Goal: Information Seeking & Learning: Find specific page/section

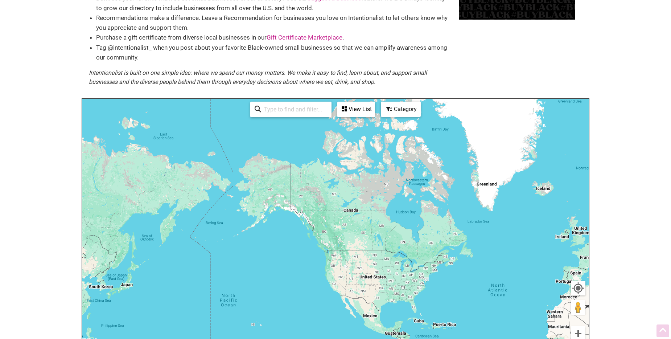
scroll to position [109, 0]
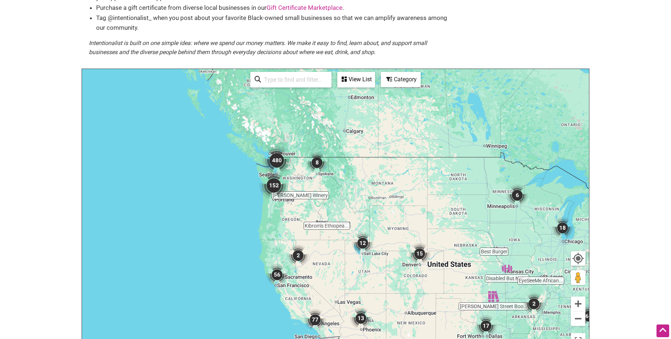
drag, startPoint x: 231, startPoint y: 166, endPoint x: 380, endPoint y: 243, distance: 167.4
click at [380, 243] on div "To navigate, press the arrow keys." at bounding box center [335, 210] width 507 height 282
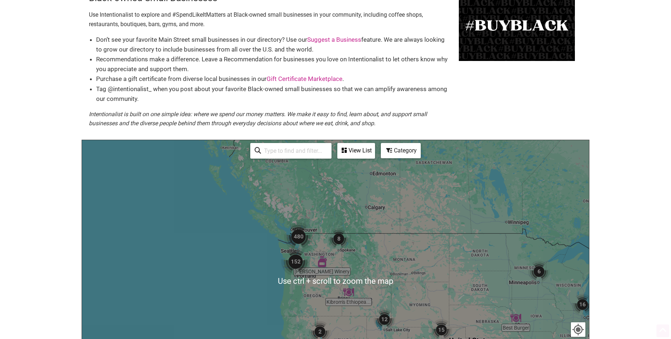
scroll to position [73, 0]
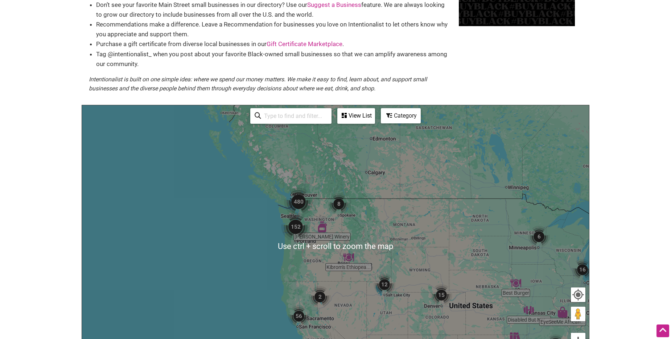
click at [301, 197] on img "480" at bounding box center [298, 201] width 35 height 35
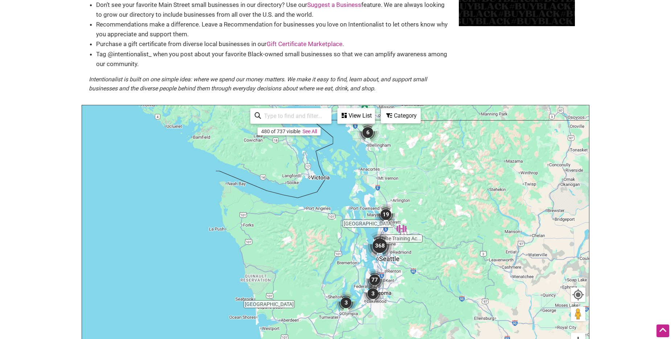
click at [378, 248] on img "368" at bounding box center [380, 245] width 35 height 35
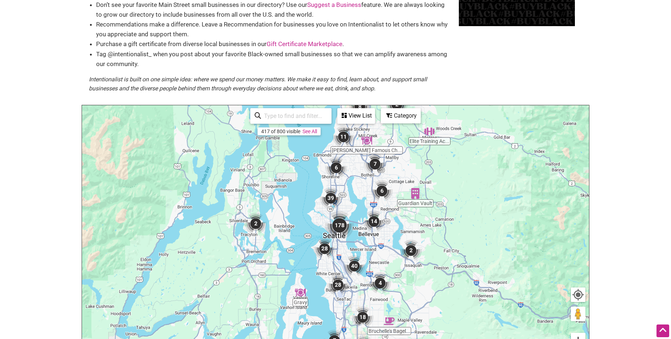
drag, startPoint x: 382, startPoint y: 264, endPoint x: 383, endPoint y: 226, distance: 37.8
click at [383, 226] on div "To navigate, press the arrow keys." at bounding box center [335, 246] width 507 height 282
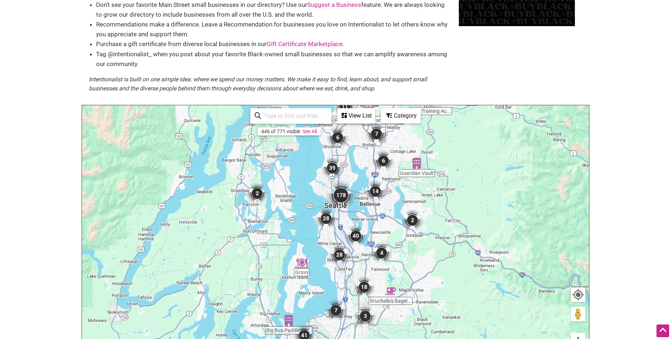
click at [383, 251] on img "4" at bounding box center [382, 253] width 28 height 28
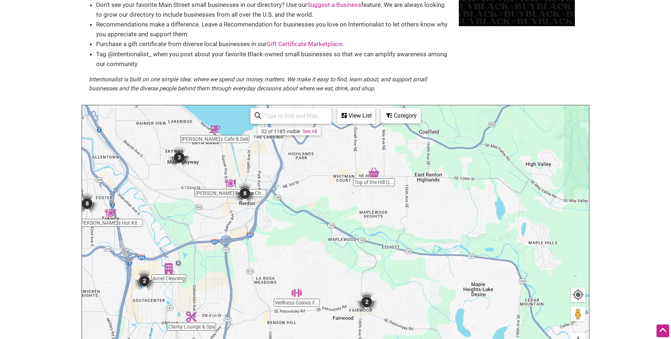
click at [247, 193] on img "8" at bounding box center [245, 194] width 28 height 28
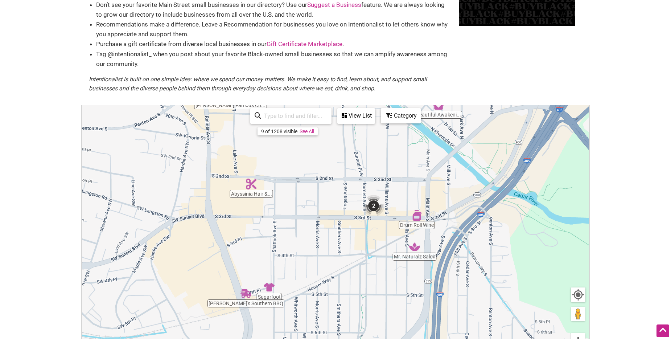
drag, startPoint x: 300, startPoint y: 213, endPoint x: 301, endPoint y: 204, distance: 9.5
click at [301, 204] on div "To navigate, press the arrow keys." at bounding box center [335, 246] width 507 height 282
click at [249, 301] on img "Clyde's Southern BBQ" at bounding box center [246, 293] width 17 height 17
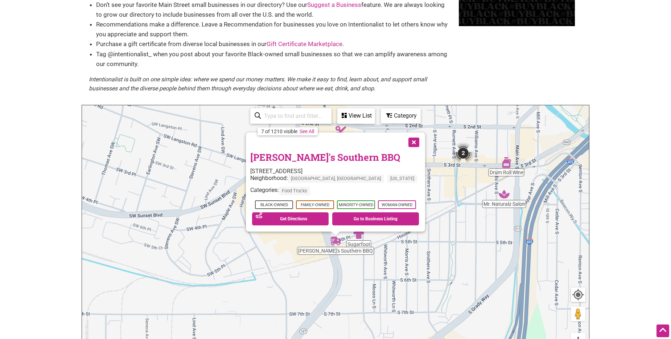
drag, startPoint x: 410, startPoint y: 140, endPoint x: 399, endPoint y: 138, distance: 11.3
click at [410, 140] on button "Close" at bounding box center [413, 141] width 18 height 18
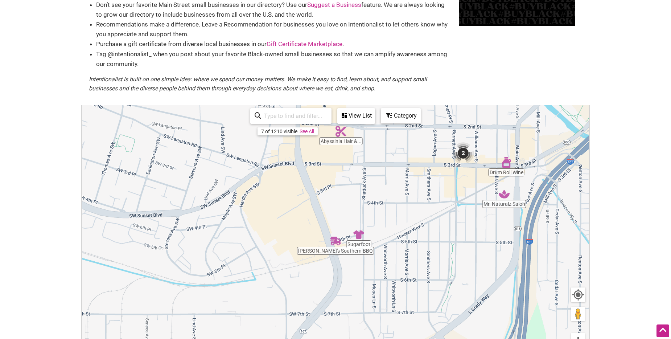
click at [355, 115] on div "View List" at bounding box center [356, 116] width 36 height 14
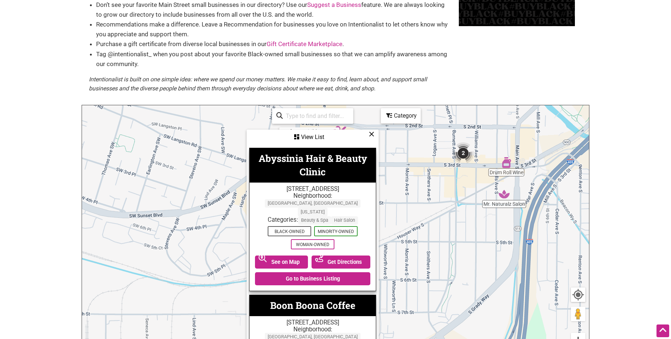
click at [378, 130] on div "Category" at bounding box center [313, 137] width 131 height 14
click at [371, 134] on icon at bounding box center [371, 134] width 5 height 0
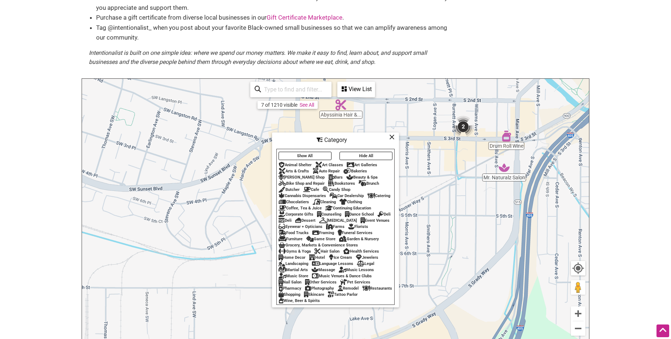
scroll to position [109, 0]
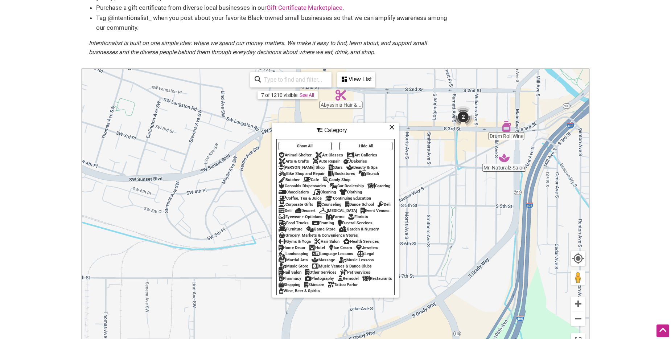
click at [285, 211] on icon at bounding box center [282, 211] width 6 height 0
click at [363, 281] on div "Restaurants" at bounding box center [378, 278] width 30 height 5
click at [350, 142] on button "Hide All" at bounding box center [366, 146] width 53 height 8
click at [363, 281] on div "Restaurants" at bounding box center [378, 278] width 30 height 5
click at [362, 83] on div "View List" at bounding box center [356, 80] width 36 height 14
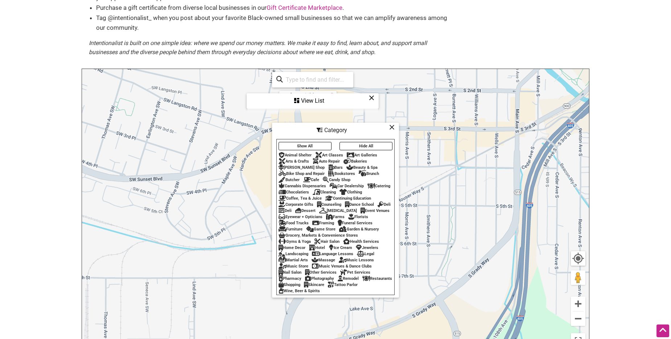
click at [331, 83] on input "search" at bounding box center [316, 80] width 66 height 14
click at [326, 83] on input "search" at bounding box center [316, 80] width 66 height 14
click at [285, 96] on div "View List" at bounding box center [313, 101] width 131 height 14
click at [358, 83] on div "View List" at bounding box center [356, 80] width 36 height 14
click at [392, 127] on icon at bounding box center [391, 127] width 5 height 0
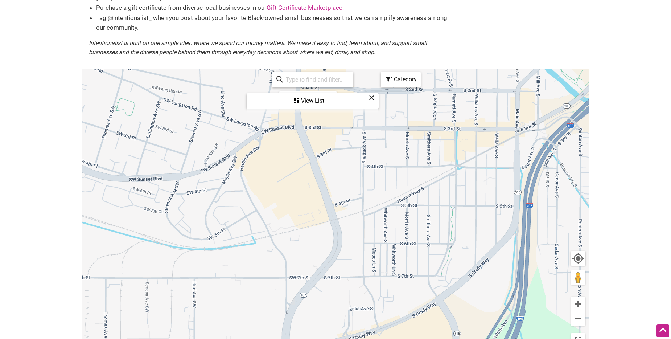
click at [378, 94] on div "Category" at bounding box center [313, 101] width 131 height 14
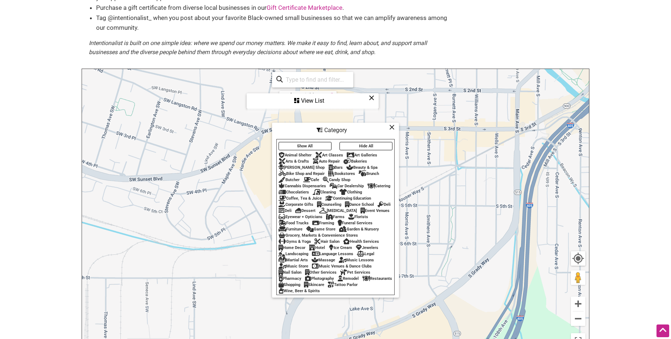
click at [391, 127] on icon at bounding box center [391, 127] width 5 height 0
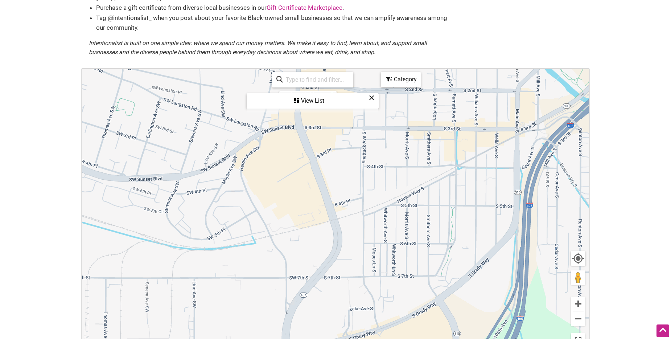
click at [316, 101] on div "View List" at bounding box center [313, 101] width 131 height 14
click at [310, 95] on link "See All" at bounding box center [304, 95] width 15 height 6
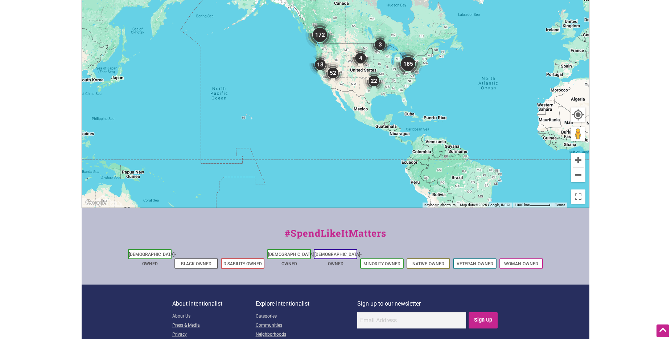
scroll to position [254, 0]
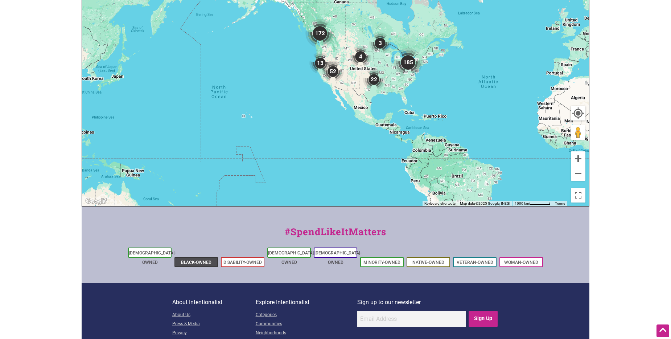
click at [192, 260] on link "Black-Owned" at bounding box center [196, 262] width 30 height 5
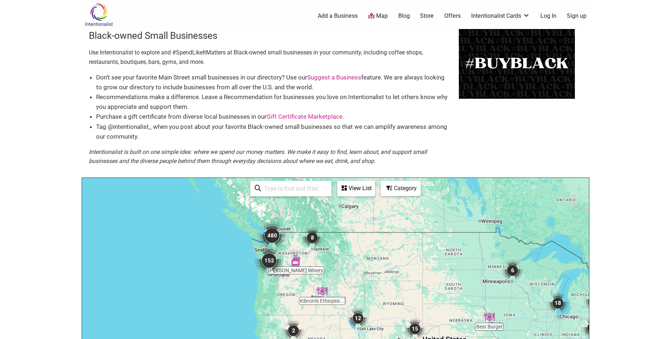
drag, startPoint x: 233, startPoint y: 234, endPoint x: 363, endPoint y: 262, distance: 133.2
click at [391, 274] on div "To navigate, press the arrow keys." at bounding box center [335, 319] width 507 height 282
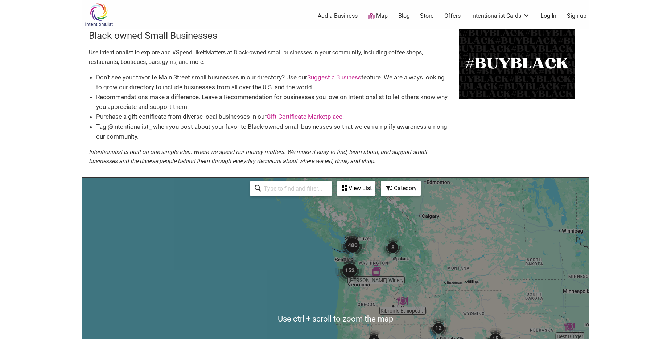
click at [375, 195] on div "Category" at bounding box center [356, 188] width 36 height 14
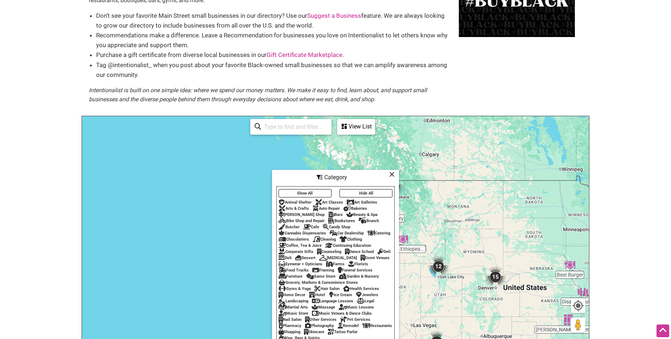
scroll to position [73, 0]
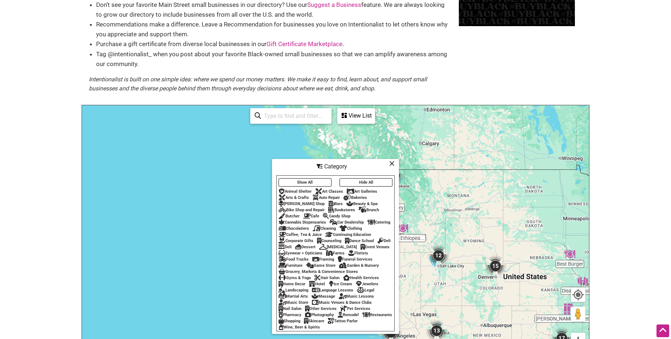
click at [363, 317] on div "Restaurants" at bounding box center [378, 315] width 30 height 5
click at [292, 245] on div "Deli" at bounding box center [285, 247] width 13 height 5
click at [378, 241] on icon at bounding box center [381, 241] width 6 height 0
click at [389, 160] on div "Category" at bounding box center [336, 167] width 126 height 14
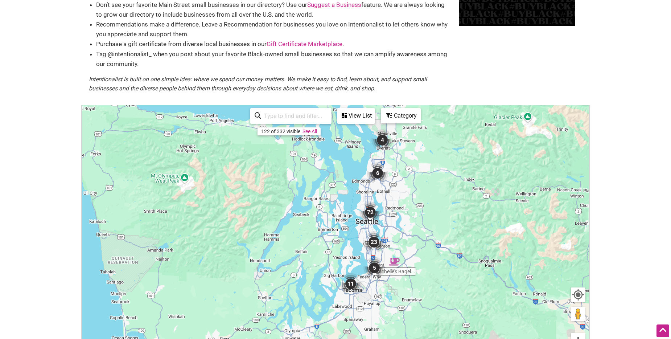
drag, startPoint x: 321, startPoint y: 200, endPoint x: 454, endPoint y: 224, distance: 135.6
click at [454, 224] on div "To navigate, press the arrow keys." at bounding box center [335, 246] width 507 height 282
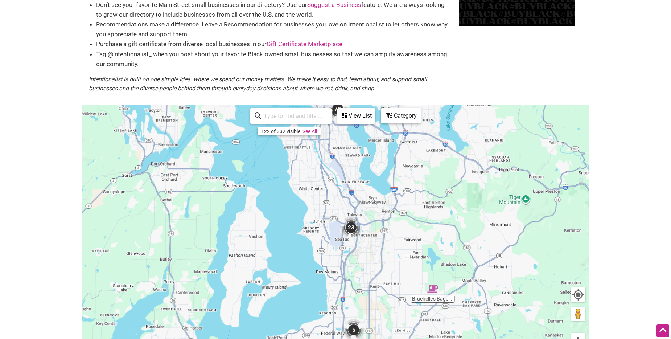
drag, startPoint x: 428, startPoint y: 238, endPoint x: 475, endPoint y: 125, distance: 122.5
click at [475, 125] on div "To navigate, press the arrow keys." at bounding box center [335, 246] width 507 height 282
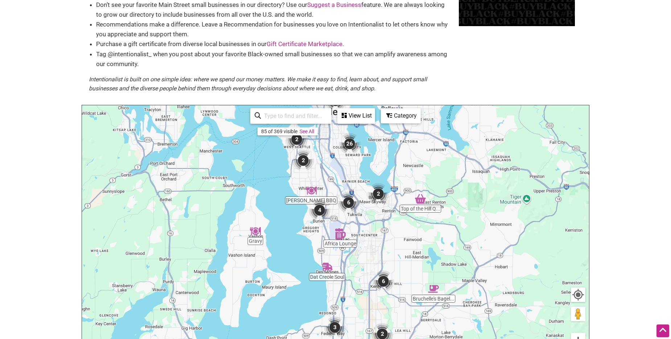
click at [348, 203] on img "6" at bounding box center [349, 203] width 28 height 28
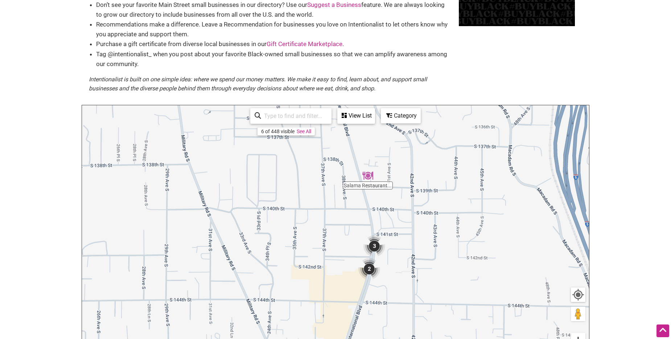
click at [373, 242] on img "3" at bounding box center [375, 246] width 28 height 28
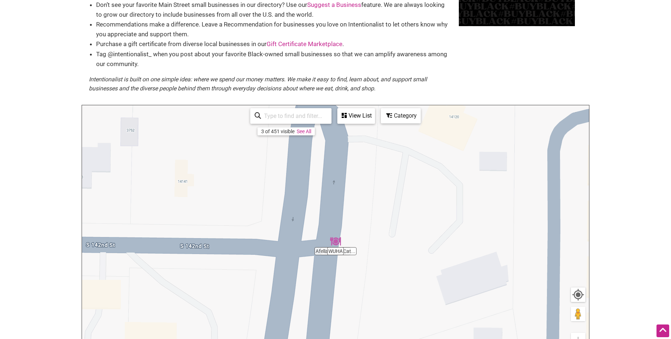
click at [329, 251] on div "To navigate, press the arrow keys." at bounding box center [335, 246] width 507 height 282
click at [336, 250] on div "To navigate, press the arrow keys." at bounding box center [335, 246] width 507 height 282
click at [339, 243] on img "WUHA" at bounding box center [335, 241] width 17 height 17
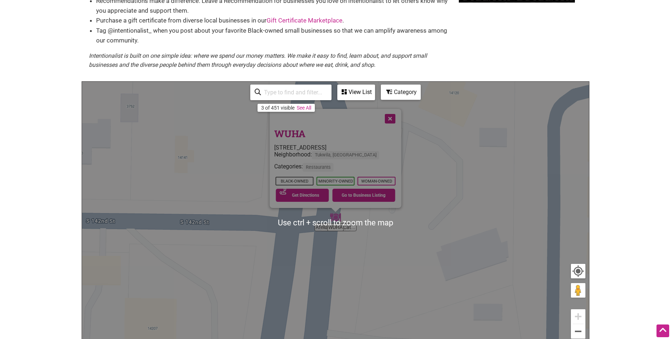
scroll to position [109, 0]
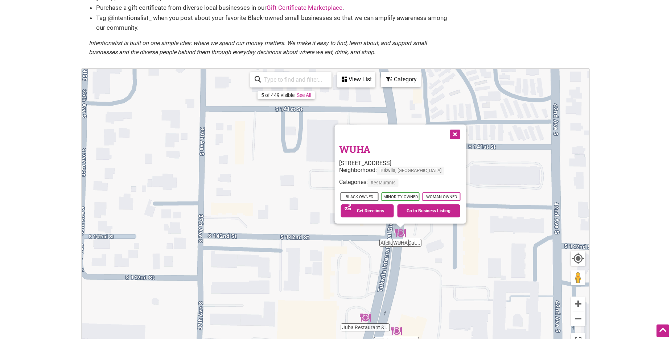
click at [464, 132] on button "Close" at bounding box center [455, 133] width 18 height 18
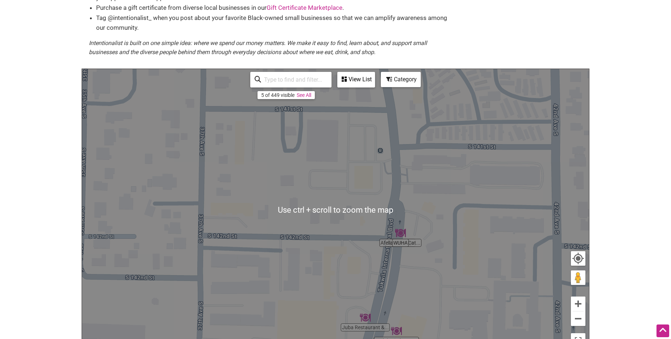
scroll to position [145, 0]
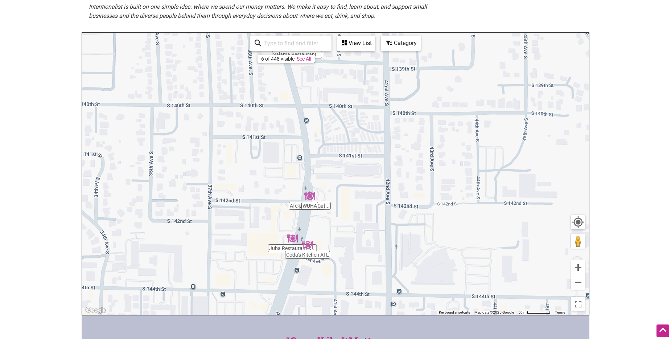
drag, startPoint x: 441, startPoint y: 215, endPoint x: 295, endPoint y: 210, distance: 145.6
click at [295, 210] on div "To navigate, press the arrow keys." at bounding box center [335, 174] width 507 height 282
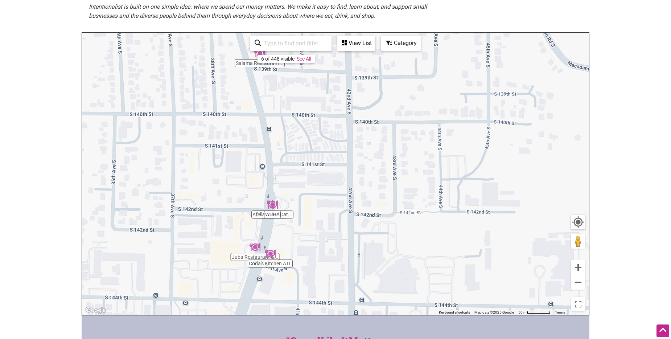
click at [275, 265] on div "To navigate, press the arrow keys." at bounding box center [335, 174] width 507 height 282
click at [274, 257] on img "Coda's Kitchen ATL" at bounding box center [270, 253] width 17 height 17
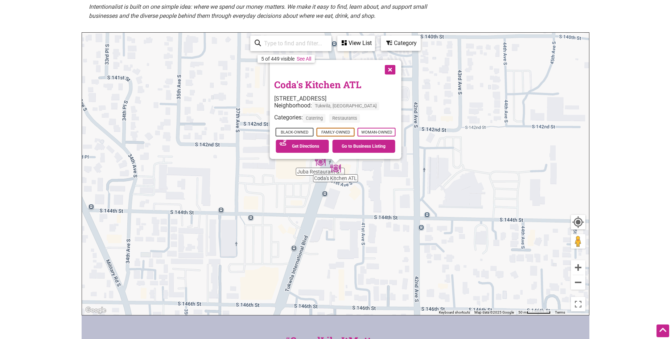
click at [311, 169] on div "To navigate, press the arrow keys. Coda's Kitchen ATL [STREET_ADDRESS] Neighbor…" at bounding box center [335, 174] width 507 height 282
click at [399, 73] on button "Close" at bounding box center [390, 69] width 18 height 18
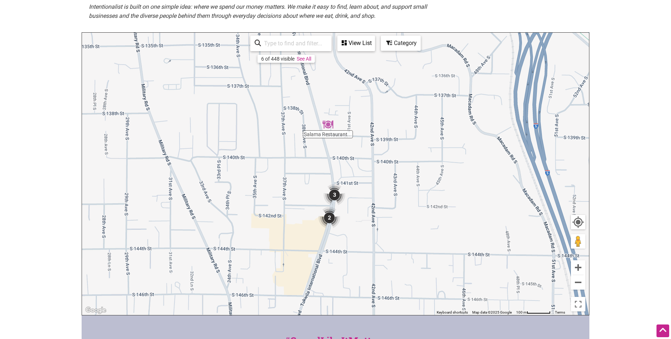
drag, startPoint x: 446, startPoint y: 166, endPoint x: 381, endPoint y: 226, distance: 88.9
click at [381, 228] on div "To navigate, press the arrow keys." at bounding box center [335, 174] width 507 height 282
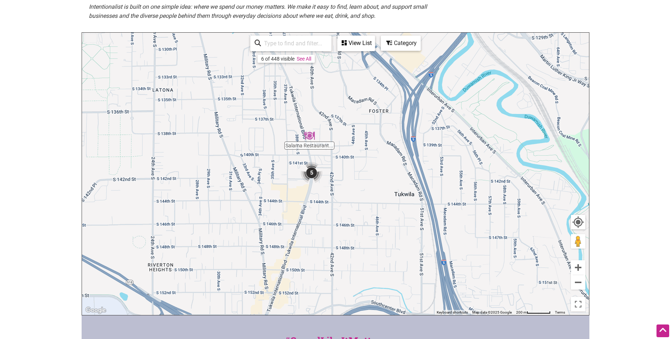
click at [311, 145] on div "To navigate, press the arrow keys." at bounding box center [335, 174] width 507 height 282
click at [312, 140] on img "Salama Restaurant and Cafe" at bounding box center [309, 135] width 17 height 17
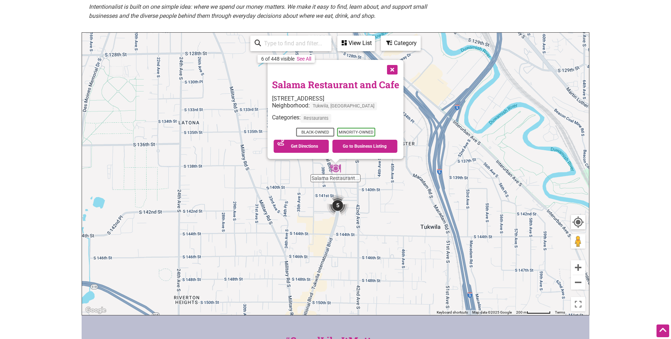
drag, startPoint x: 394, startPoint y: 71, endPoint x: 464, endPoint y: 161, distance: 114.3
click at [394, 71] on button "Close" at bounding box center [392, 69] width 18 height 18
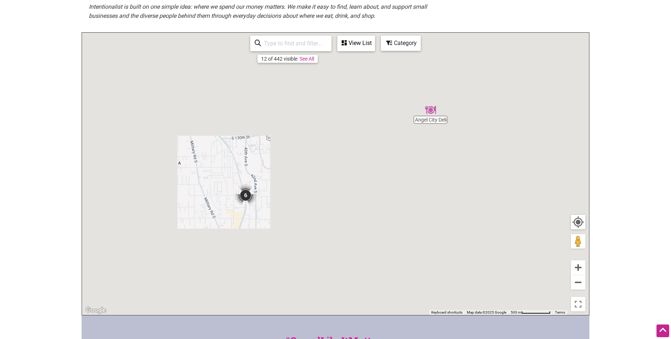
drag, startPoint x: 490, startPoint y: 209, endPoint x: 328, endPoint y: 215, distance: 161.6
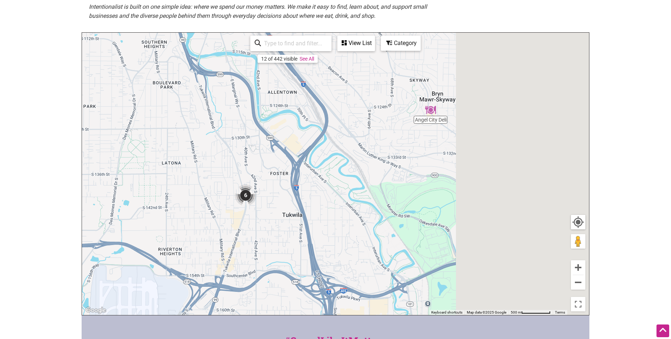
click at [328, 215] on div "To navigate, press the arrow keys." at bounding box center [335, 174] width 507 height 282
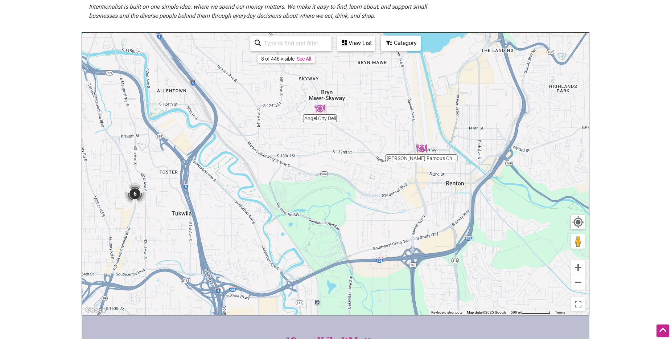
click at [316, 118] on div "To navigate, press the arrow keys." at bounding box center [335, 174] width 507 height 282
click at [323, 117] on div "To navigate, press the arrow keys." at bounding box center [335, 174] width 507 height 282
click at [322, 111] on img "Angel City Deli" at bounding box center [320, 108] width 17 height 17
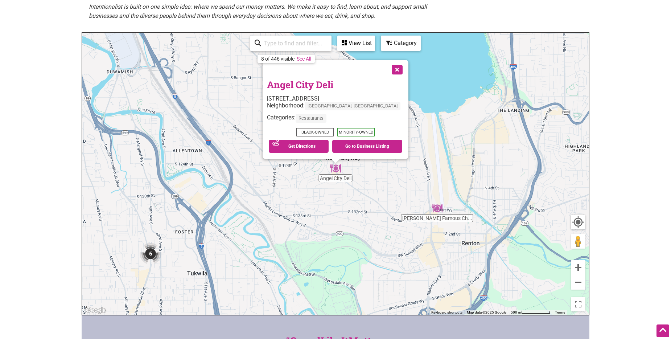
click at [328, 85] on link "Angel City Deli" at bounding box center [300, 84] width 66 height 12
click at [388, 72] on button "Close" at bounding box center [397, 69] width 18 height 18
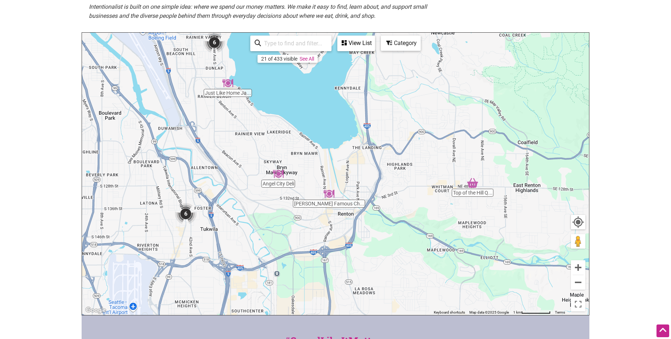
drag, startPoint x: 384, startPoint y: 229, endPoint x: 303, endPoint y: 234, distance: 80.7
click at [303, 234] on div "To navigate, press the arrow keys." at bounding box center [335, 174] width 507 height 282
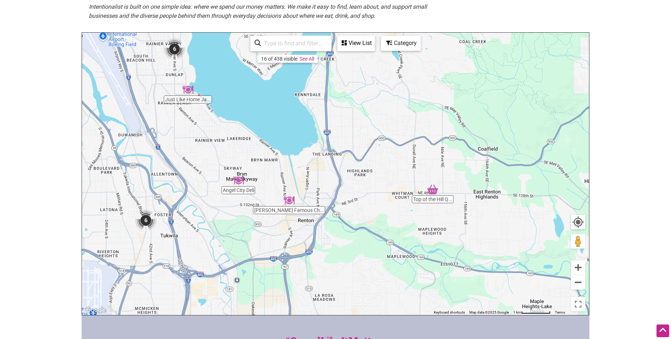
click at [434, 191] on img "Top of the Hill Quality Produce and Meat" at bounding box center [433, 189] width 17 height 17
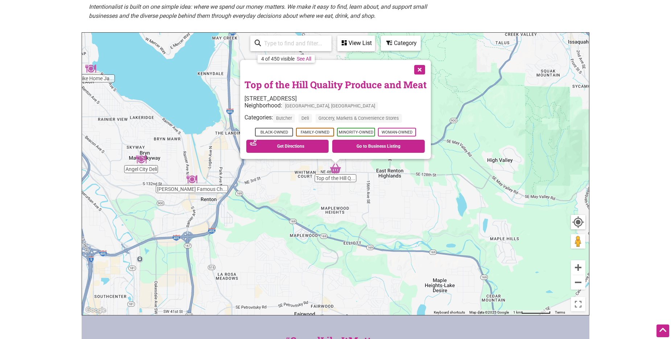
click at [418, 69] on button "Close" at bounding box center [419, 69] width 18 height 18
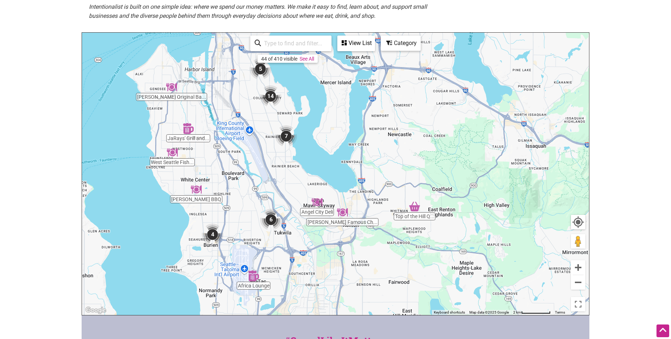
drag, startPoint x: 317, startPoint y: 219, endPoint x: 411, endPoint y: 237, distance: 95.8
click at [411, 237] on div "To navigate, press the arrow keys." at bounding box center [335, 174] width 507 height 282
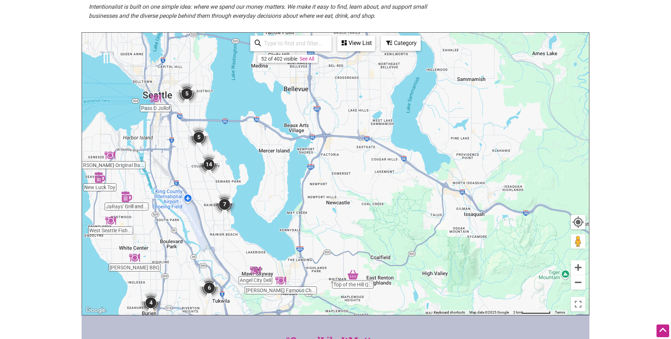
drag, startPoint x: 397, startPoint y: 178, endPoint x: 328, endPoint y: 247, distance: 97.8
click at [328, 247] on div "To navigate, press the arrow keys." at bounding box center [335, 174] width 507 height 282
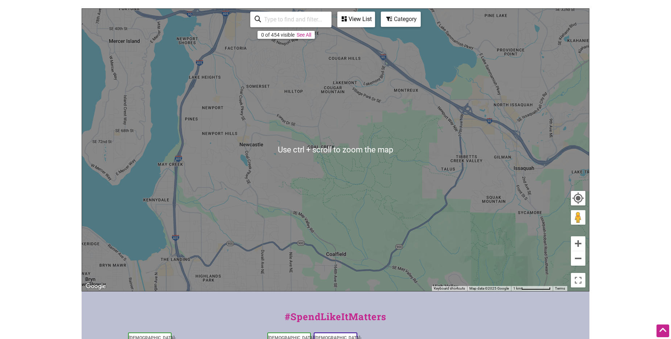
scroll to position [181, 0]
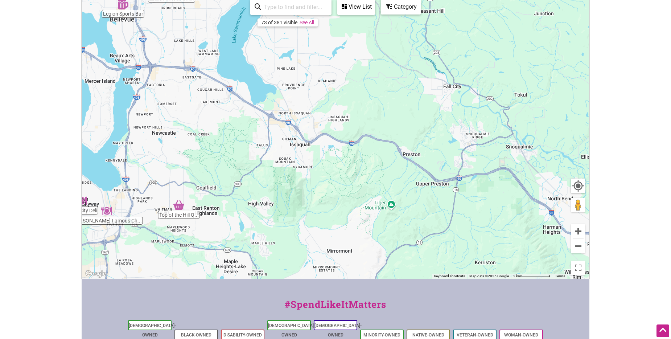
drag, startPoint x: 376, startPoint y: 160, endPoint x: 229, endPoint y: 136, distance: 148.3
click at [231, 138] on div "To navigate, press the arrow keys." at bounding box center [335, 137] width 507 height 282
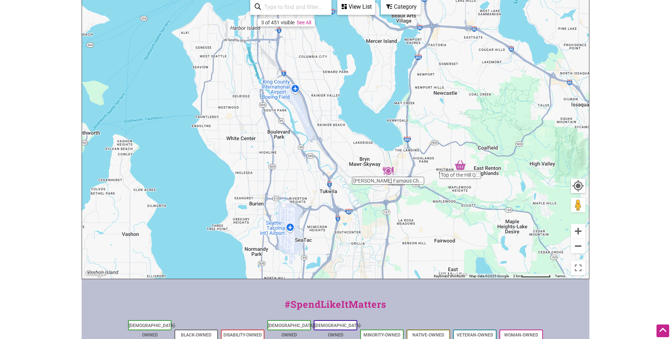
drag, startPoint x: 287, startPoint y: 165, endPoint x: 573, endPoint y: 126, distance: 288.6
click at [573, 126] on div "To navigate, press the arrow keys." at bounding box center [335, 137] width 507 height 282
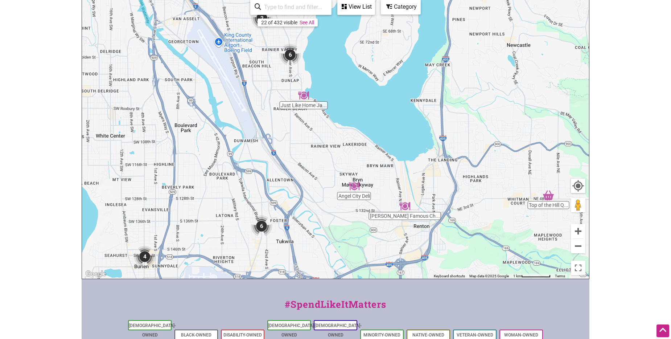
drag, startPoint x: 390, startPoint y: 166, endPoint x: 427, endPoint y: 193, distance: 45.4
click at [427, 193] on div "To navigate, press the arrow keys." at bounding box center [335, 137] width 507 height 282
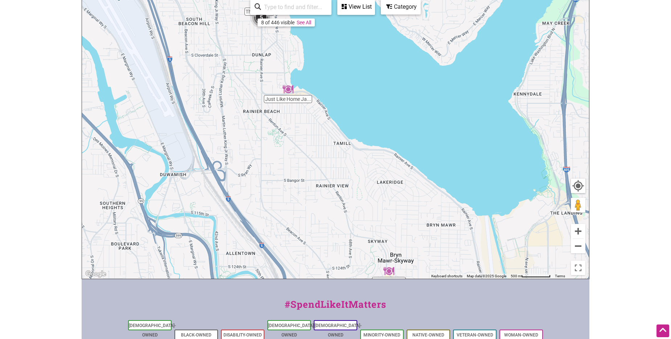
click at [282, 100] on div "To navigate, press the arrow keys." at bounding box center [335, 137] width 507 height 282
click at [287, 102] on div "To navigate, press the arrow keys." at bounding box center [335, 137] width 507 height 282
click at [290, 92] on img "Just Like Home Jamaican Kitchen" at bounding box center [288, 89] width 17 height 17
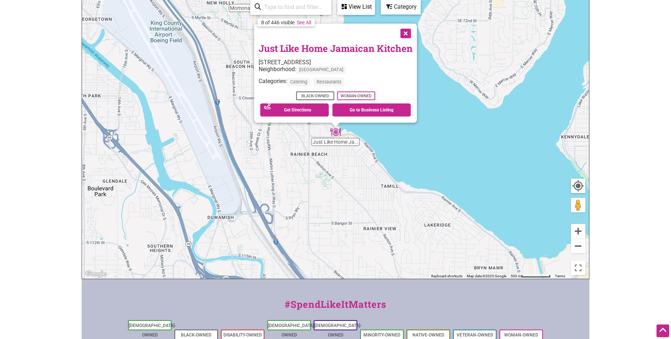
click at [307, 44] on link "Just Like Home Jamaican Kitchen" at bounding box center [336, 48] width 154 height 12
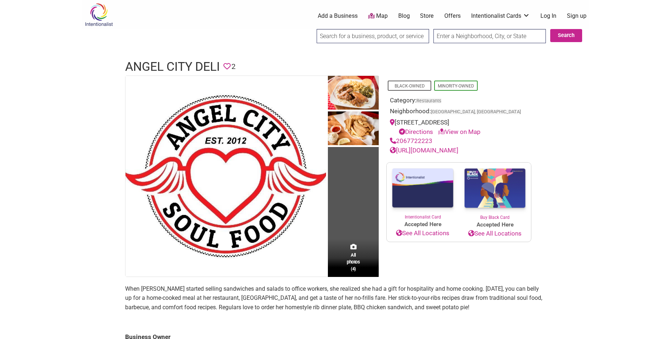
click at [425, 149] on link "http://angelcitydeli.com/" at bounding box center [424, 150] width 69 height 7
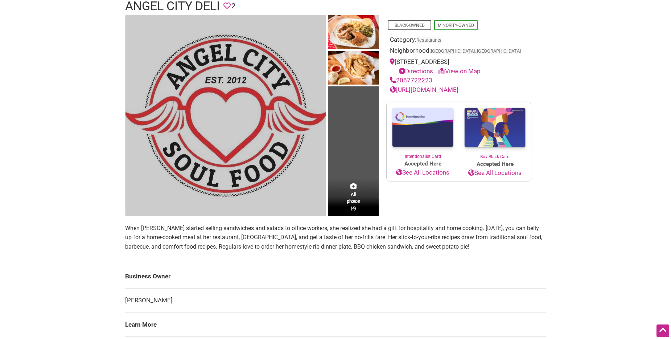
scroll to position [73, 0]
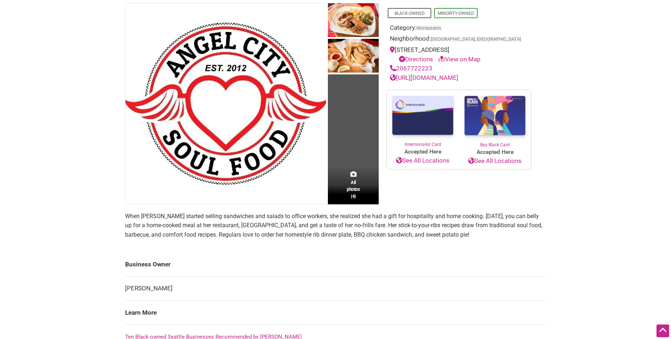
click at [110, 167] on div "Intentionalist Spend like it matters 0 Add a Business Map Blog Store Offers Int…" at bounding box center [336, 270] width 508 height 687
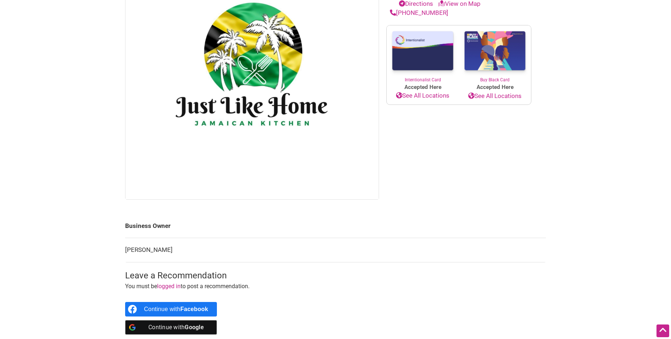
scroll to position [109, 0]
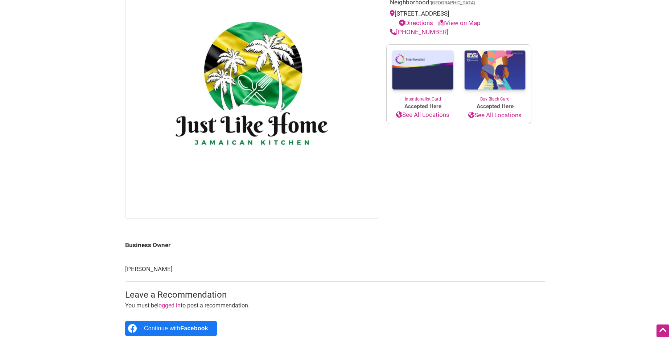
click at [446, 189] on div "Black-Owned Woman-Owned Categories: Catering Restaurants Neighborhood: Rainier …" at bounding box center [459, 93] width 160 height 252
